Goal: Information Seeking & Learning: Learn about a topic

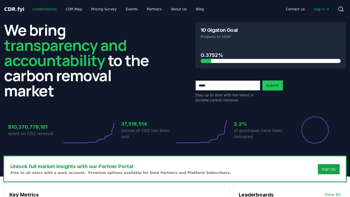
click at [48, 10] on link "Leaderboards" at bounding box center [44, 9] width 32 height 9
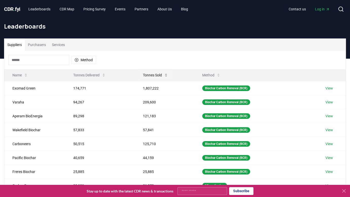
click at [156, 75] on button "Tonnes Sold" at bounding box center [155, 75] width 33 height 10
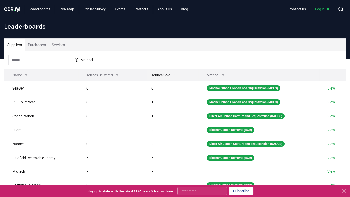
click at [156, 75] on button "Tonnes Sold" at bounding box center [163, 75] width 33 height 10
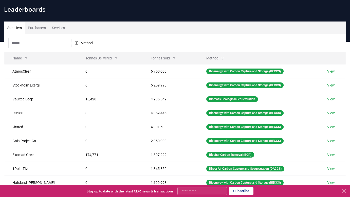
scroll to position [18, 0]
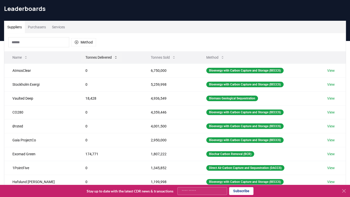
click at [82, 54] on button "Tonnes Delivered" at bounding box center [101, 57] width 41 height 10
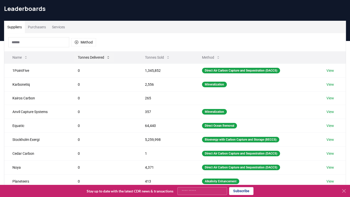
click at [82, 54] on button "Tonnes Delivered" at bounding box center [94, 57] width 41 height 10
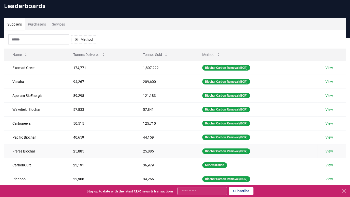
scroll to position [8, 0]
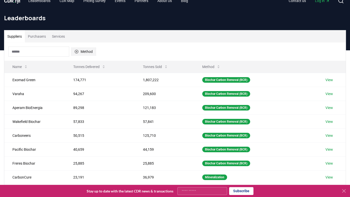
click at [81, 53] on button "Method" at bounding box center [83, 52] width 25 height 8
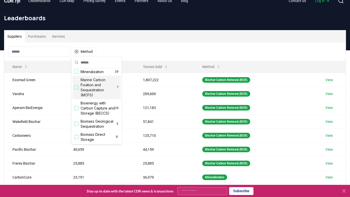
scroll to position [16, 0]
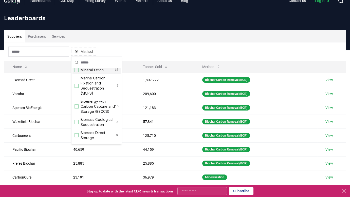
click at [120, 40] on div "Suppliers Purchasers Services" at bounding box center [174, 36] width 341 height 12
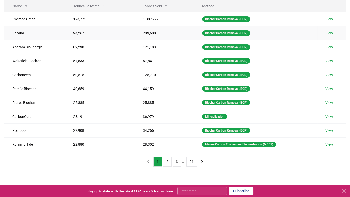
scroll to position [69, 0]
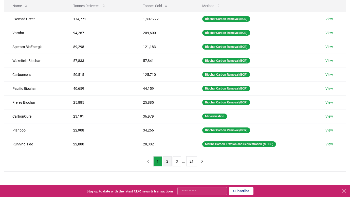
click at [168, 164] on button "2" at bounding box center [167, 162] width 9 height 10
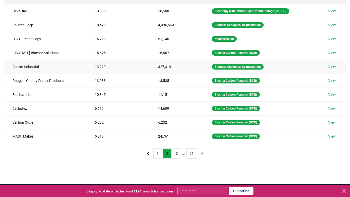
scroll to position [79, 0]
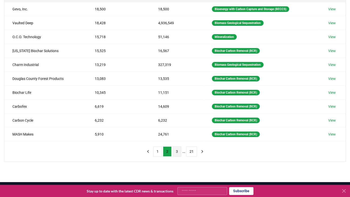
click at [173, 151] on button "3" at bounding box center [177, 152] width 9 height 10
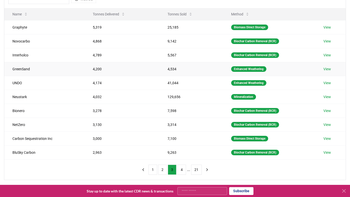
scroll to position [61, 0]
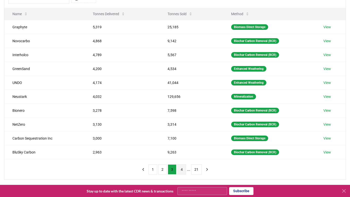
click at [180, 169] on button "4" at bounding box center [181, 170] width 9 height 10
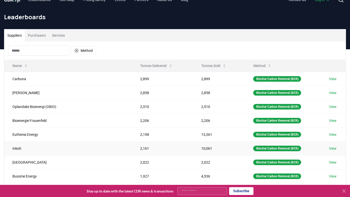
scroll to position [0, 0]
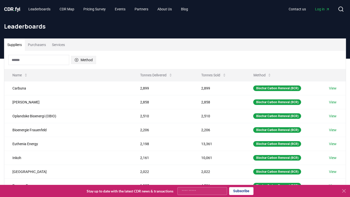
click at [81, 63] on button "Method" at bounding box center [83, 60] width 25 height 8
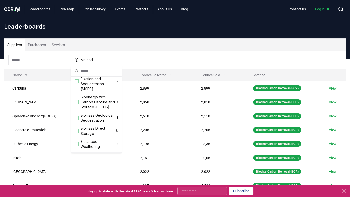
scroll to position [30, 0]
click at [79, 100] on div "Bioenergy with Carbon Capture and Storage (BECCS) 16" at bounding box center [96, 102] width 48 height 18
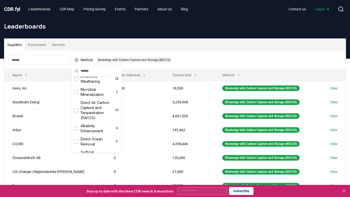
scroll to position [95, 0]
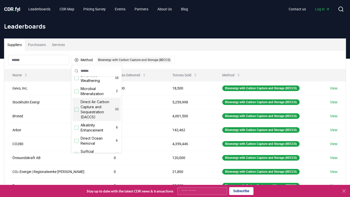
click at [77, 110] on div "Suggestions" at bounding box center [77, 110] width 4 height 4
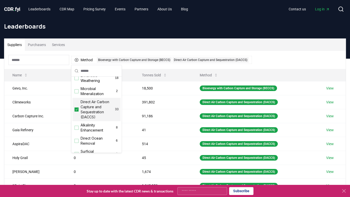
click at [128, 47] on div "Suppliers Purchasers Services" at bounding box center [174, 45] width 341 height 12
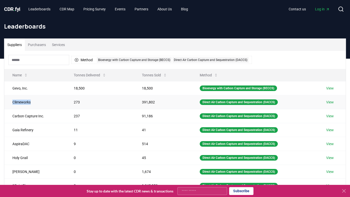
drag, startPoint x: 45, startPoint y: 101, endPoint x: 9, endPoint y: 101, distance: 35.2
click at [9, 101] on td "Climeworks" at bounding box center [34, 102] width 61 height 14
copy td "Climeworks"
